Goal: Check status: Check status

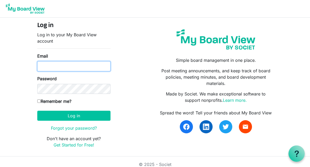
type input "bill.smith@miu.edu"
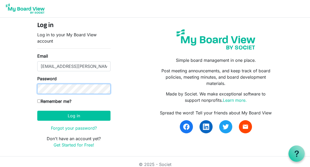
click at [74, 115] on button "Log in" at bounding box center [73, 115] width 73 height 10
click at [49, 100] on label "Remember me?" at bounding box center [54, 101] width 34 height 6
click at [41, 100] on input "Remember me?" at bounding box center [38, 100] width 3 height 3
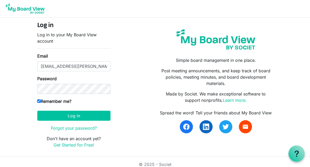
click at [39, 100] on input "Remember me?" at bounding box center [38, 100] width 3 height 3
checkbox input "false"
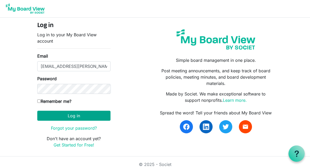
click at [78, 117] on button "Log in" at bounding box center [73, 115] width 73 height 10
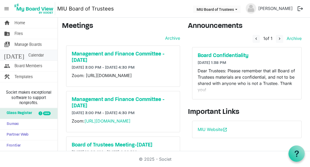
click at [29, 55] on span "Calendar" at bounding box center [35, 55] width 15 height 10
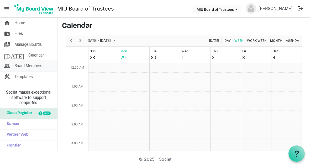
scroll to position [170, 0]
click at [81, 40] on span "Next" at bounding box center [80, 40] width 6 height 7
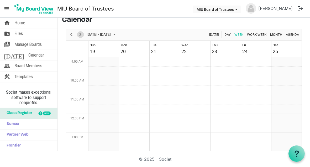
scroll to position [7, 0]
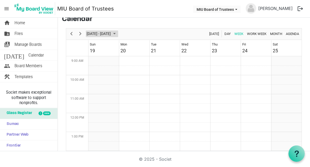
click at [117, 34] on span "September 2025" at bounding box center [114, 33] width 6 height 7
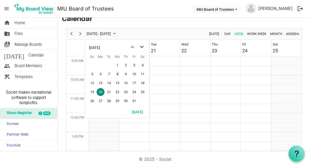
click at [142, 46] on span "next month" at bounding box center [141, 46] width 9 height 9
click at [100, 46] on div "December 2025" at bounding box center [94, 47] width 11 height 10
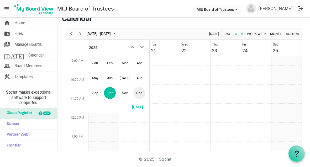
click at [105, 46] on div "2025" at bounding box center [117, 46] width 64 height 13
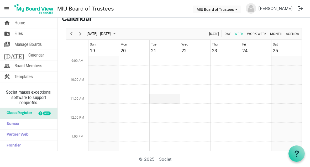
click at [157, 95] on td "Week of October 20, 2025" at bounding box center [164, 98] width 30 height 9
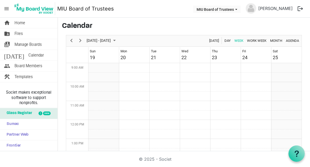
scroll to position [0, 0]
click at [273, 42] on span "Month" at bounding box center [275, 40] width 13 height 7
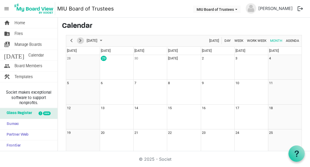
click at [81, 41] on span "Next" at bounding box center [80, 40] width 6 height 7
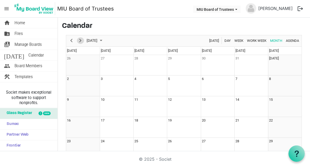
click at [81, 41] on span "Next" at bounding box center [80, 40] width 6 height 7
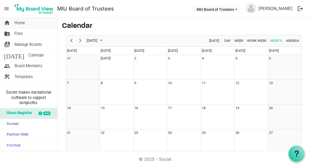
click at [22, 22] on span "Home" at bounding box center [19, 23] width 11 height 10
